Goal: Find specific page/section: Find specific page/section

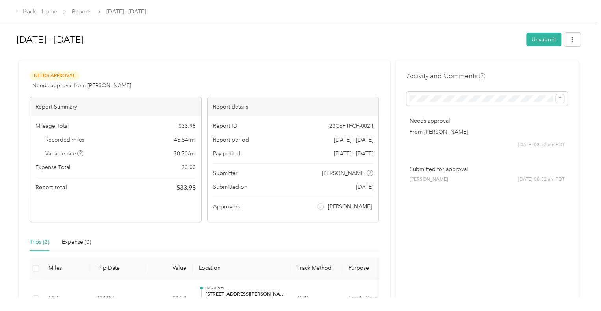
scroll to position [118, 0]
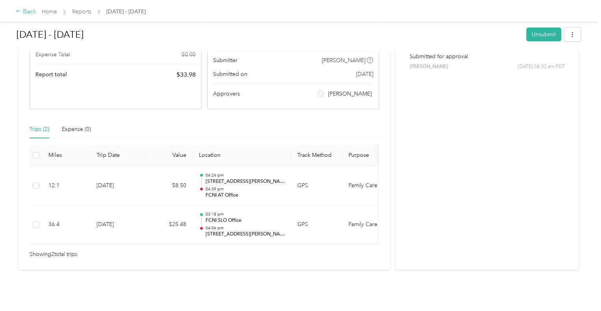
click at [28, 12] on div "Back" at bounding box center [26, 11] width 20 height 9
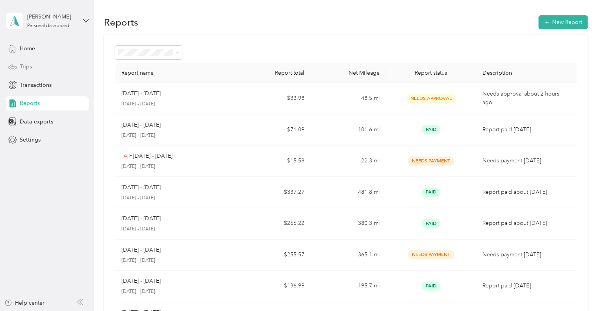
click at [25, 66] on span "Trips" at bounding box center [26, 67] width 12 height 8
